Goal: Task Accomplishment & Management: Use online tool/utility

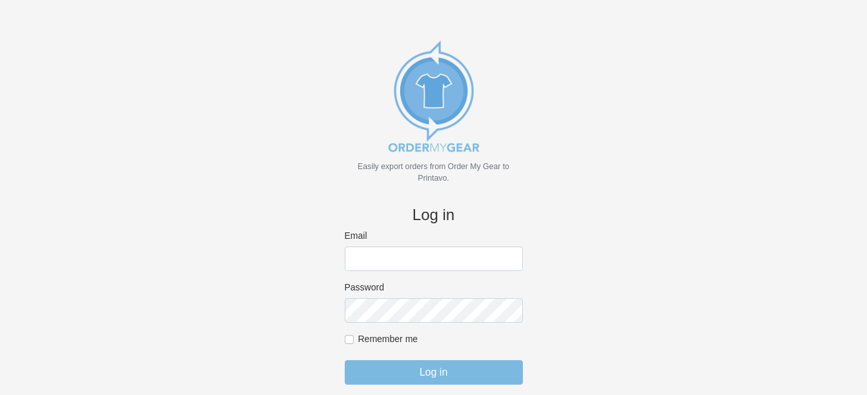
scroll to position [28, 0]
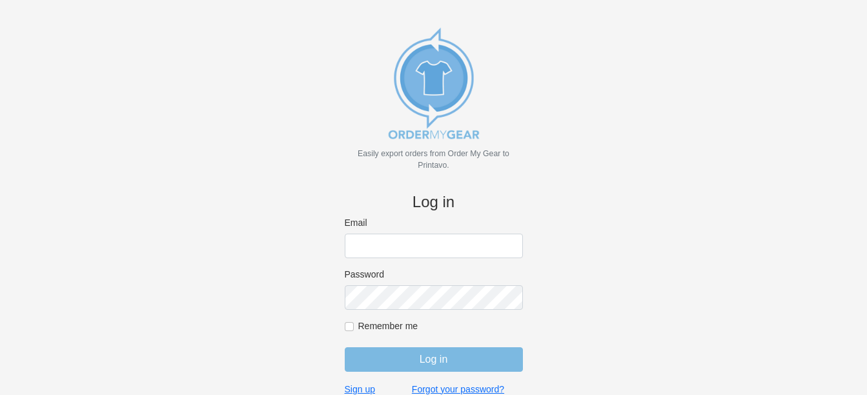
type input "[PERSON_NAME][EMAIL_ADDRESS][DOMAIN_NAME]"
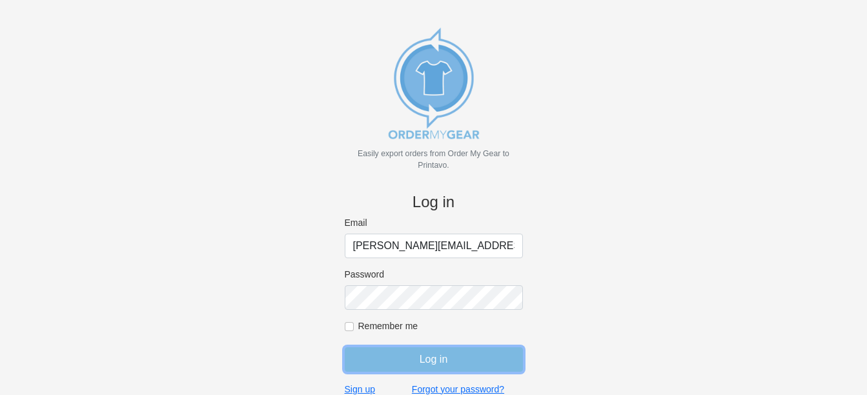
click at [445, 360] on input "Log in" at bounding box center [434, 359] width 178 height 25
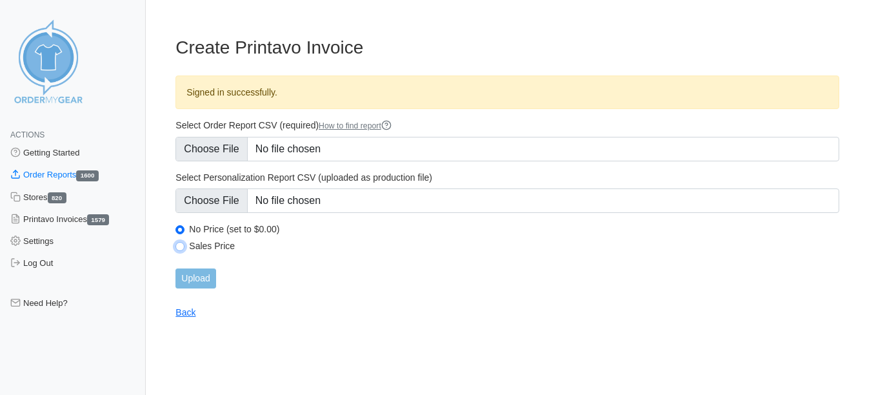
click at [177, 244] on input "Sales Price" at bounding box center [180, 246] width 9 height 9
radio input "true"
